Goal: Go to known website: Go to known website

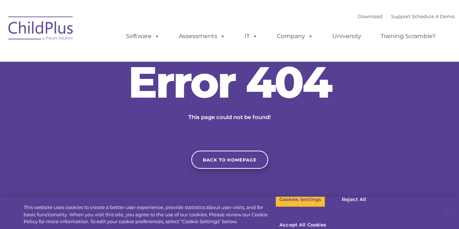
click at [35, 29] on img at bounding box center [41, 29] width 73 height 36
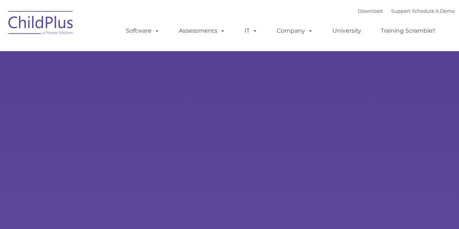
type input ""
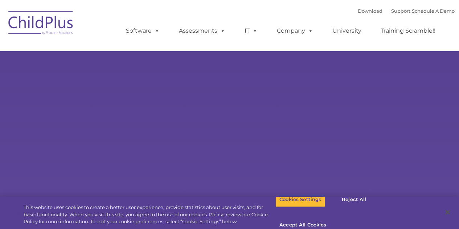
select select "MEDIUM"
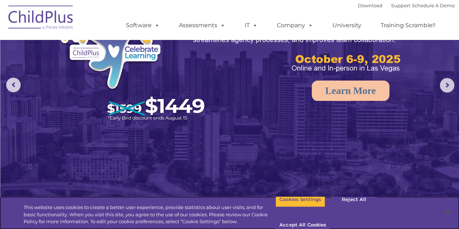
scroll to position [59, 0]
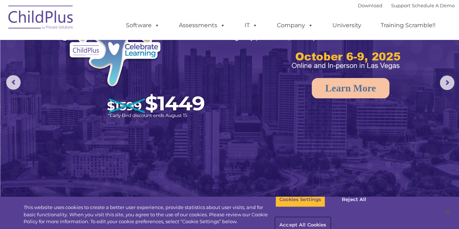
click at [330, 218] on button "Accept All Cookies" at bounding box center [302, 225] width 55 height 15
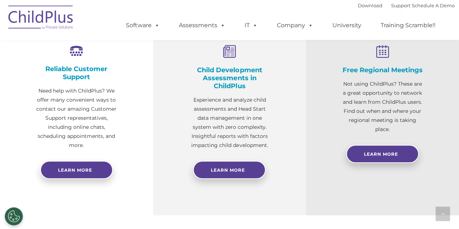
scroll to position [283, 0]
